Goal: Task Accomplishment & Management: Manage account settings

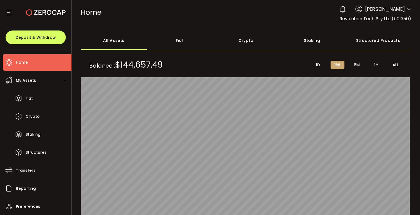
click at [407, 9] on icon at bounding box center [409, 9] width 4 height 4
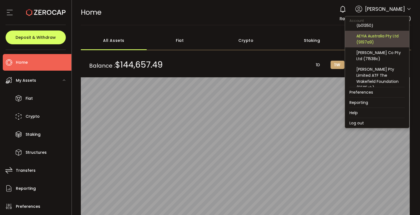
scroll to position [35, 0]
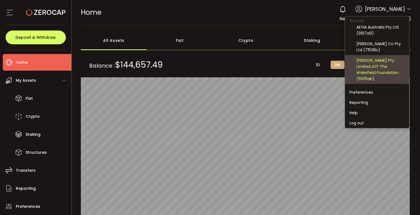
click at [375, 67] on div "[PERSON_NAME] Pty Limited ATF The Wakefield Foundation (5505ab)" at bounding box center [380, 69] width 48 height 24
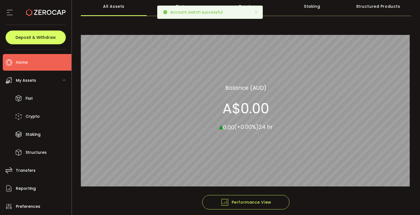
scroll to position [0, 0]
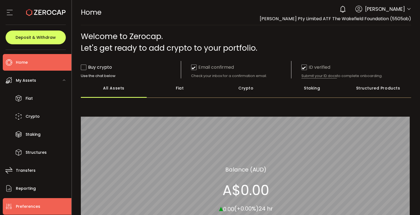
click at [26, 207] on span "Preferences" at bounding box center [28, 207] width 24 height 8
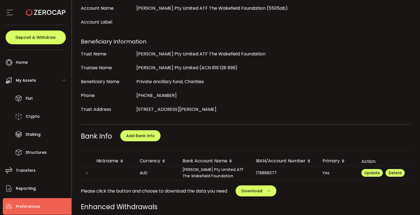
scroll to position [168, 0]
click at [88, 172] on icon at bounding box center [86, 173] width 3 height 3
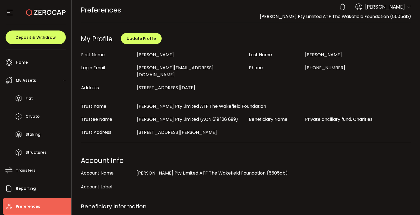
scroll to position [0, 0]
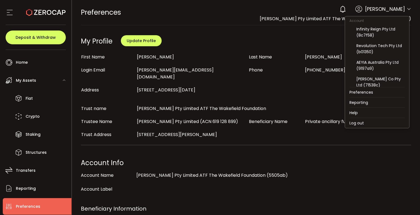
click at [408, 7] on icon at bounding box center [409, 9] width 4 height 4
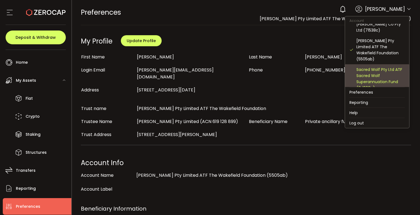
click at [378, 67] on div "Sacred Wolf Pty Ltd ATF Sacred Wolf Superannuation Fund (0d208c)" at bounding box center [380, 79] width 48 height 24
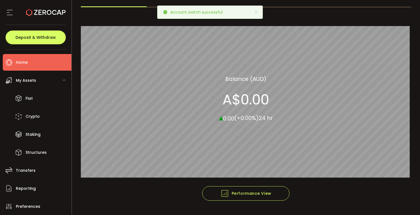
scroll to position [100, 0]
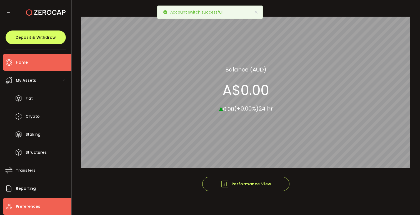
click at [23, 204] on span "Preferences" at bounding box center [28, 207] width 24 height 8
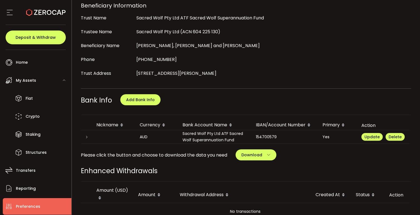
scroll to position [211, 0]
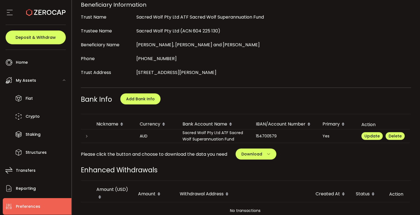
click at [88, 134] on div at bounding box center [86, 137] width 11 height 6
click at [87, 135] on icon at bounding box center [86, 136] width 3 height 3
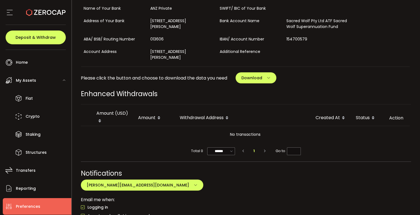
scroll to position [368, 0]
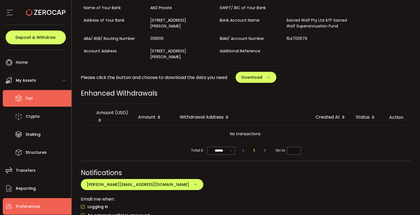
click at [34, 94] on li "Fiat" at bounding box center [37, 98] width 69 height 17
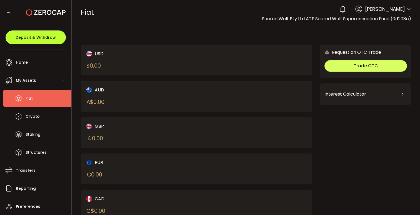
click at [54, 36] on span "Deposit & Withdraw" at bounding box center [36, 38] width 40 height 4
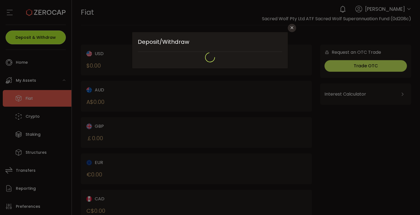
type input "**********"
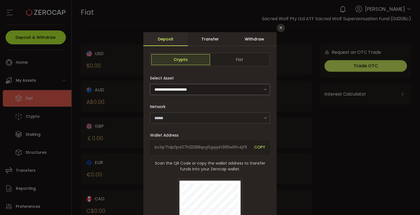
type input "*******"
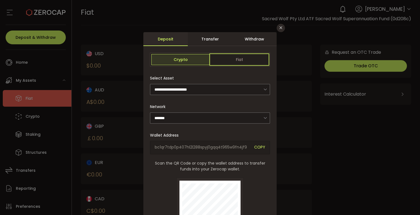
click at [244, 63] on span "Fiat" at bounding box center [239, 59] width 59 height 11
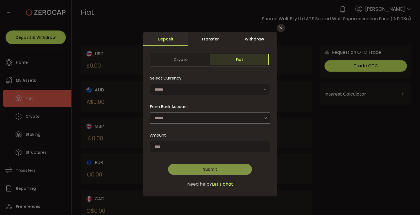
click at [264, 91] on icon "dialog" at bounding box center [265, 89] width 7 height 11
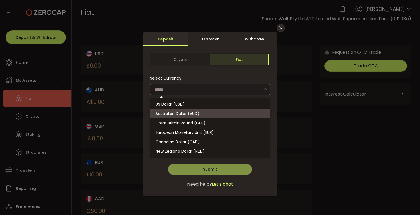
click at [195, 111] on span "Australian Dollar (AUD)" at bounding box center [178, 114] width 44 height 6
type input "**********"
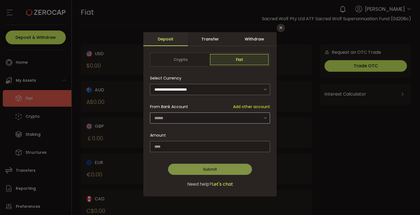
click at [264, 118] on icon "dialog" at bounding box center [265, 117] width 7 height 11
click at [227, 132] on span "Sacred Wolf Pty Ltd ATF Sacred Wolf Superannuation Fund - 0579" at bounding box center [219, 133] width 127 height 6
type input "**********"
click at [169, 146] on input "dialog" at bounding box center [210, 146] width 120 height 11
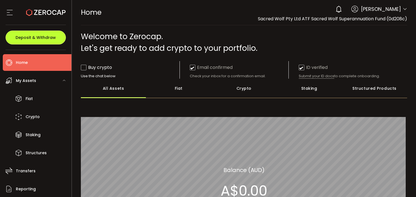
click at [37, 39] on span "Deposit & Withdraw" at bounding box center [36, 38] width 40 height 4
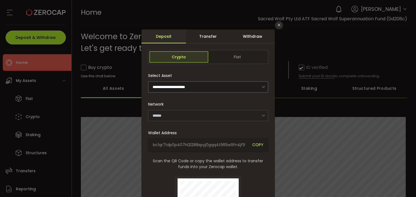
type input "*******"
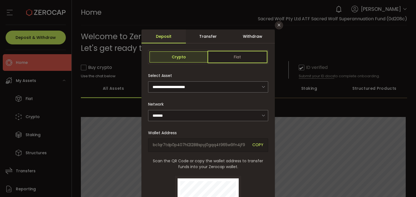
click at [247, 55] on span "Fiat" at bounding box center [237, 56] width 59 height 11
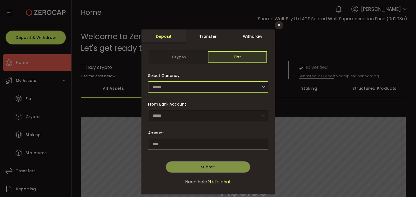
click at [258, 85] on div "dialog" at bounding box center [208, 86] width 120 height 11
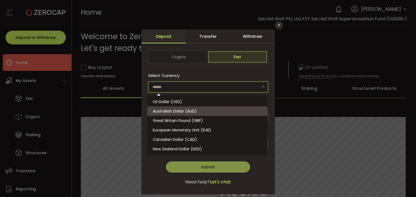
click at [210, 111] on li "Australian Dollar (AUD)" at bounding box center [208, 110] width 122 height 9
type input "**********"
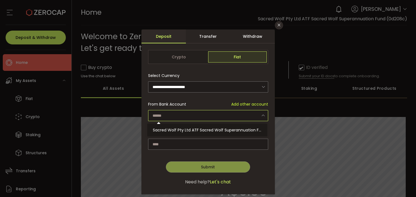
click at [254, 115] on input "dialog" at bounding box center [208, 115] width 120 height 11
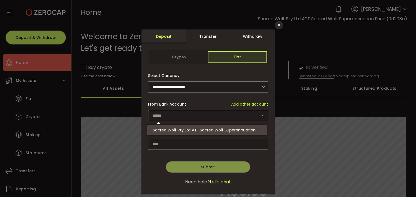
click at [239, 129] on span "Sacred Wolf Pty Ltd ATF Sacred Wolf Superannuation Fund - 0579" at bounding box center [216, 130] width 127 height 6
type input "**********"
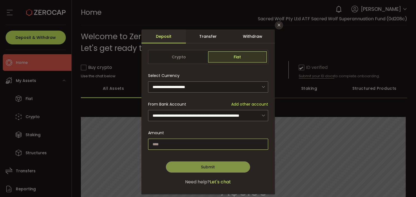
click at [190, 144] on input "dialog" at bounding box center [208, 144] width 120 height 11
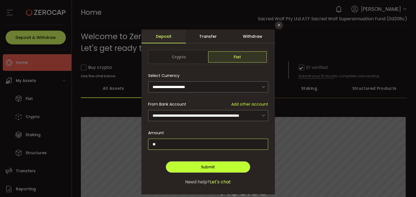
type input "**"
click at [201, 166] on span "Submit" at bounding box center [208, 167] width 14 height 6
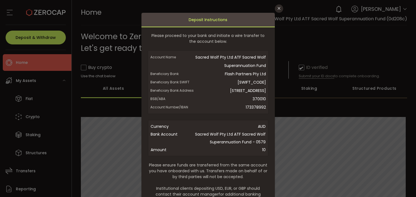
scroll to position [18, 0]
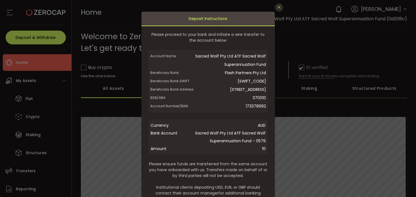
click at [278, 8] on icon "Close" at bounding box center [279, 7] width 4 height 4
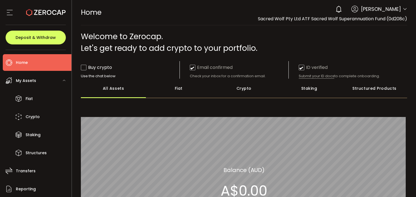
click at [402, 11] on span at bounding box center [404, 10] width 4 height 6
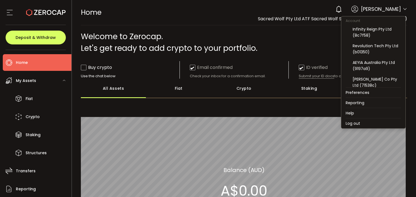
click at [403, 9] on icon at bounding box center [404, 9] width 4 height 4
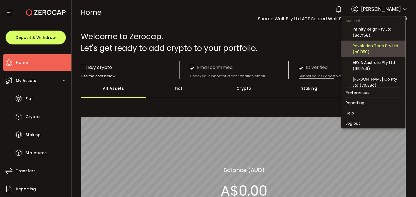
click at [388, 43] on div "Revolution Tech Pty Ltd (b01350)" at bounding box center [376, 49] width 48 height 12
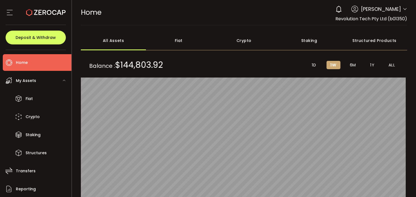
click at [402, 10] on icon at bounding box center [404, 9] width 4 height 4
click at [403, 8] on icon at bounding box center [404, 9] width 4 height 4
click at [175, 41] on div "Fiat" at bounding box center [178, 40] width 65 height 19
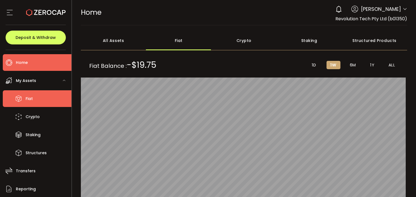
click at [26, 99] on span "Fiat" at bounding box center [29, 99] width 7 height 8
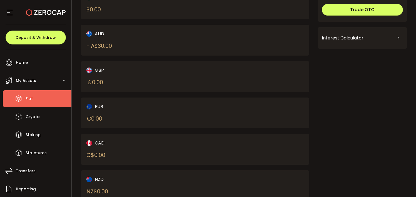
scroll to position [76, 0]
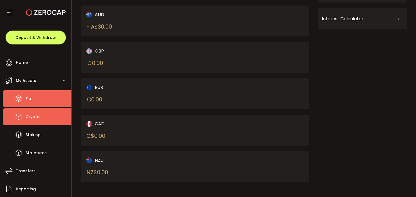
click at [29, 117] on span "Crypto" at bounding box center [33, 117] width 14 height 8
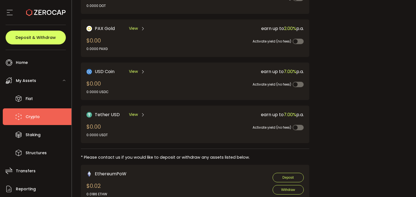
scroll to position [159, 0]
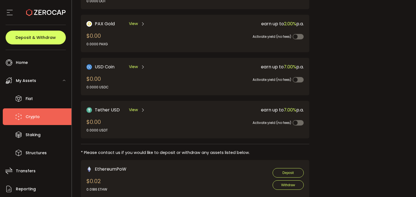
click at [135, 107] on span "View" at bounding box center [133, 110] width 9 height 6
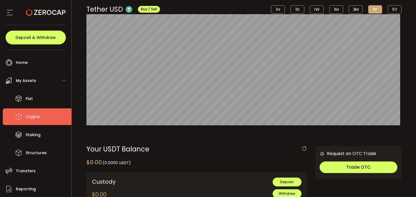
scroll to position [37, 0]
